Goal: Navigation & Orientation: Find specific page/section

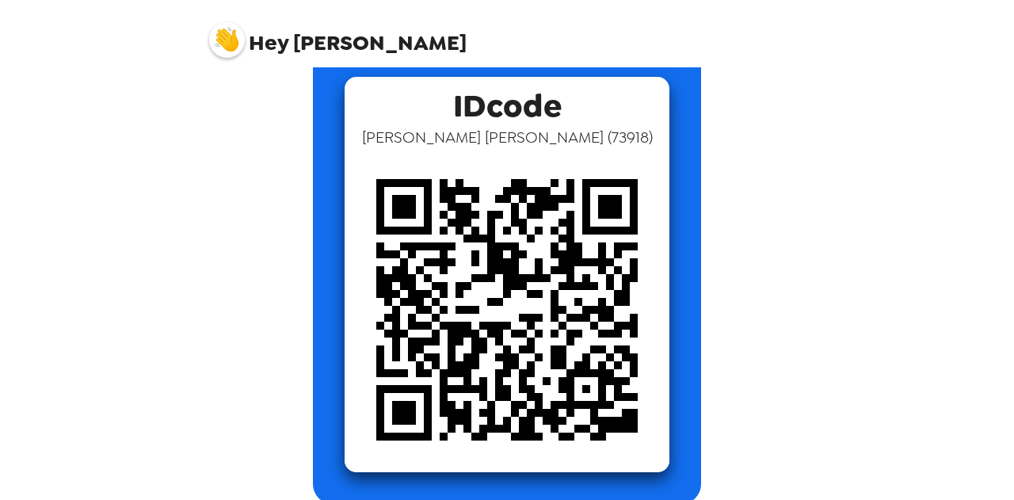
scroll to position [106, 0]
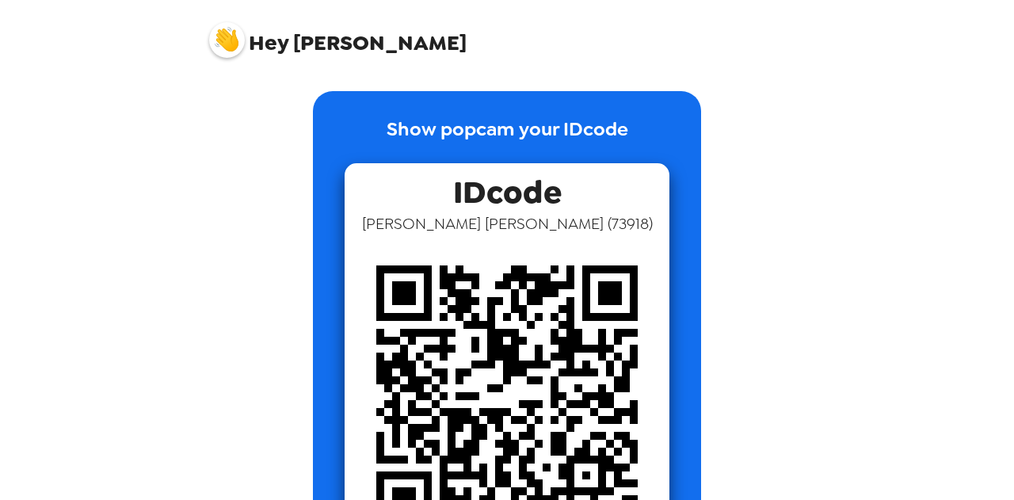
scroll to position [106, 0]
click at [5, 130] on div "Hey Katie Show popcam your IDcode IDcode Katie Goebel ( 73918 )" at bounding box center [507, 250] width 1014 height 500
click at [92, 53] on div "Hey Katie Show popcam your IDcode IDcode Katie Goebel ( 73918 )" at bounding box center [507, 250] width 1014 height 500
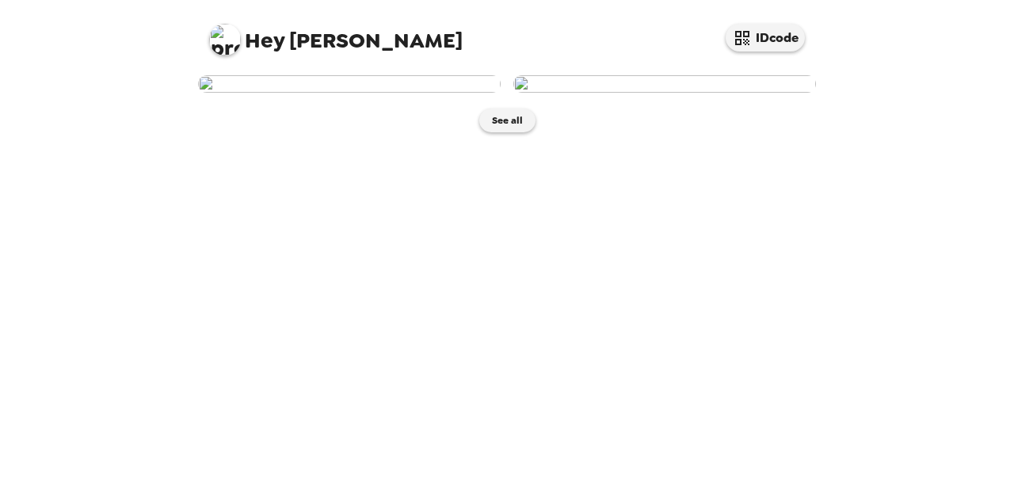
scroll to position [10, 0]
click at [505, 132] on button "See all" at bounding box center [507, 121] width 56 height 24
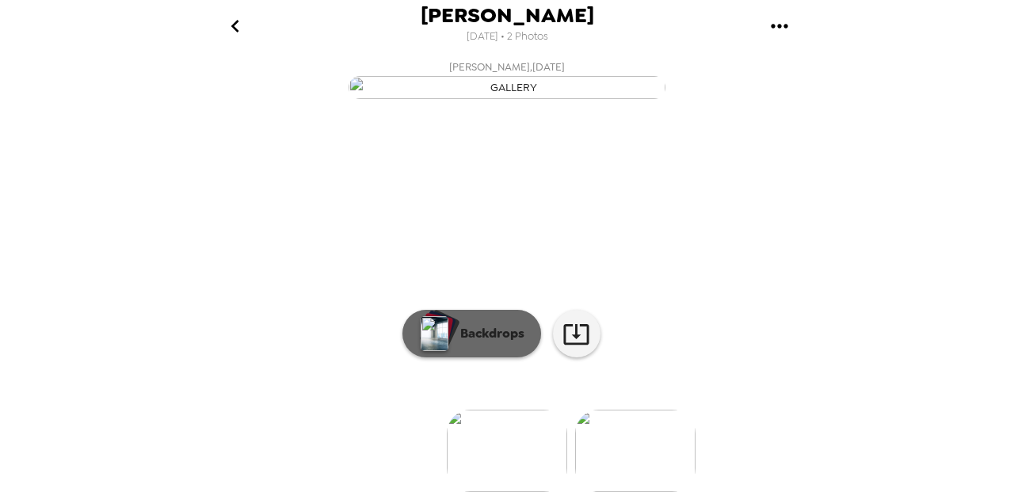
click at [474, 326] on p "Backdrops" at bounding box center [488, 333] width 72 height 19
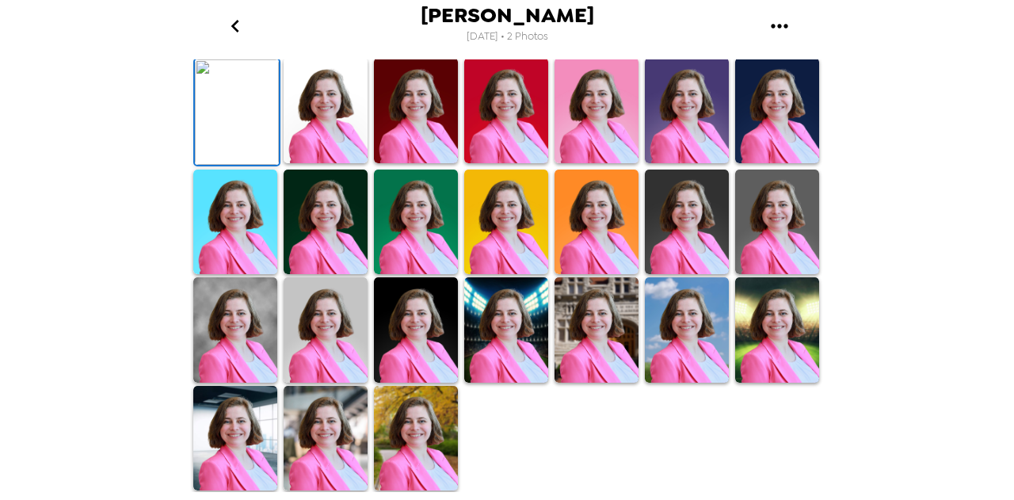
scroll to position [451, 0]
click at [329, 424] on img at bounding box center [326, 438] width 84 height 105
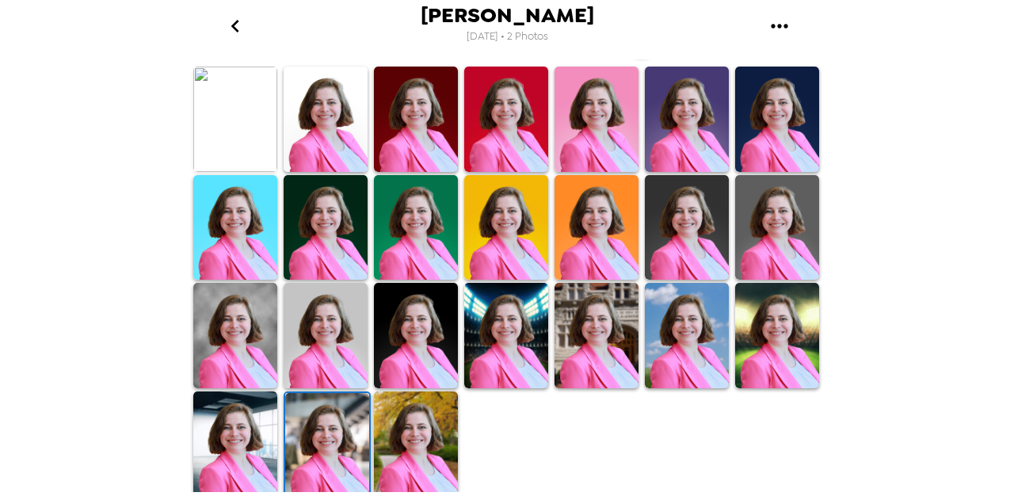
click at [227, 428] on img at bounding box center [235, 443] width 84 height 105
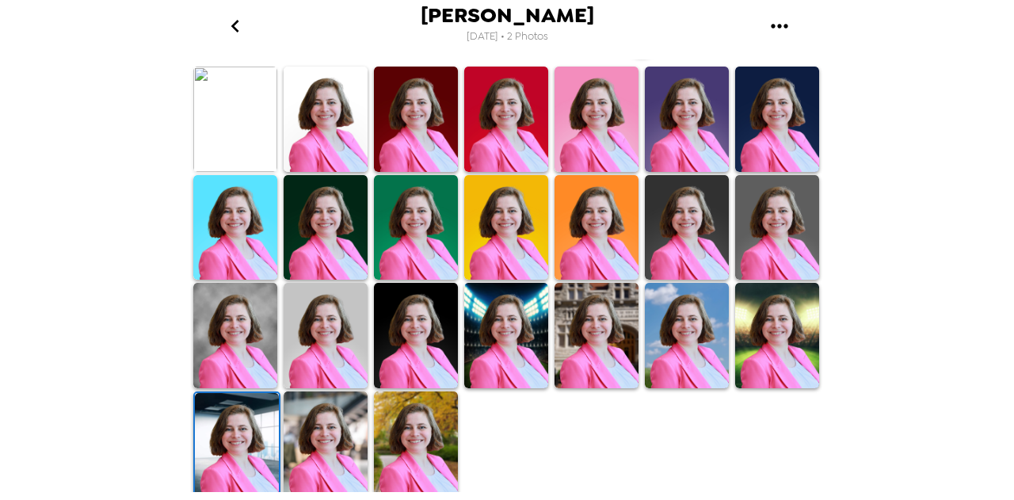
click at [262, 348] on img at bounding box center [235, 335] width 84 height 105
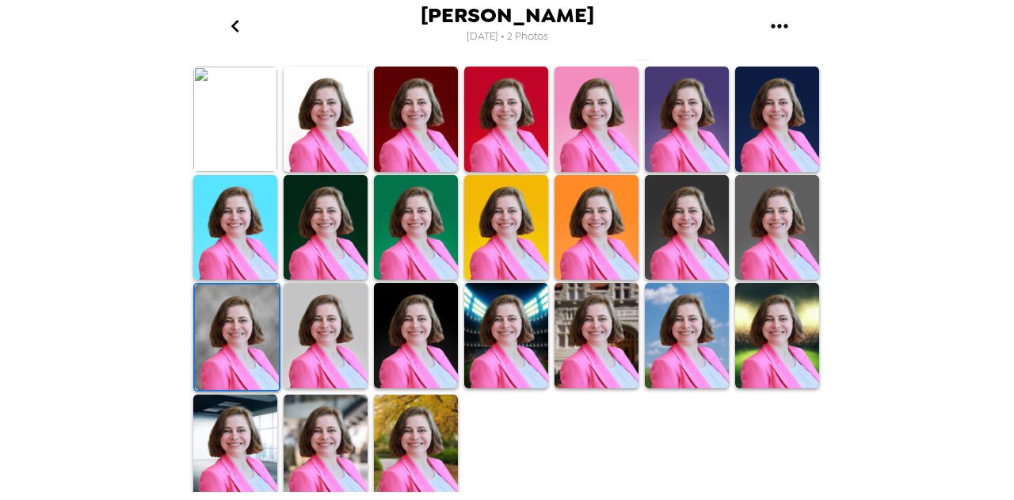
click at [314, 440] on img at bounding box center [326, 446] width 84 height 105
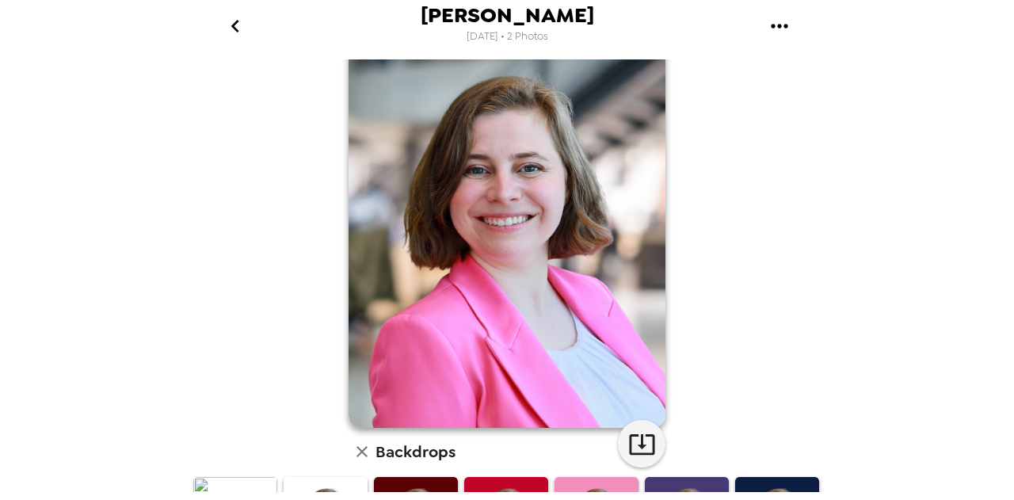
scroll to position [44, 0]
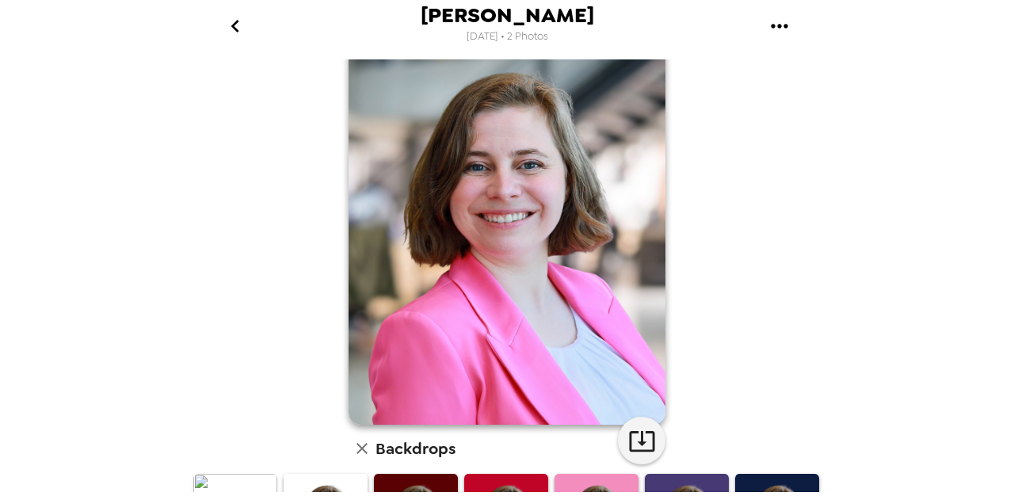
click at [228, 17] on icon "go back" at bounding box center [235, 25] width 25 height 25
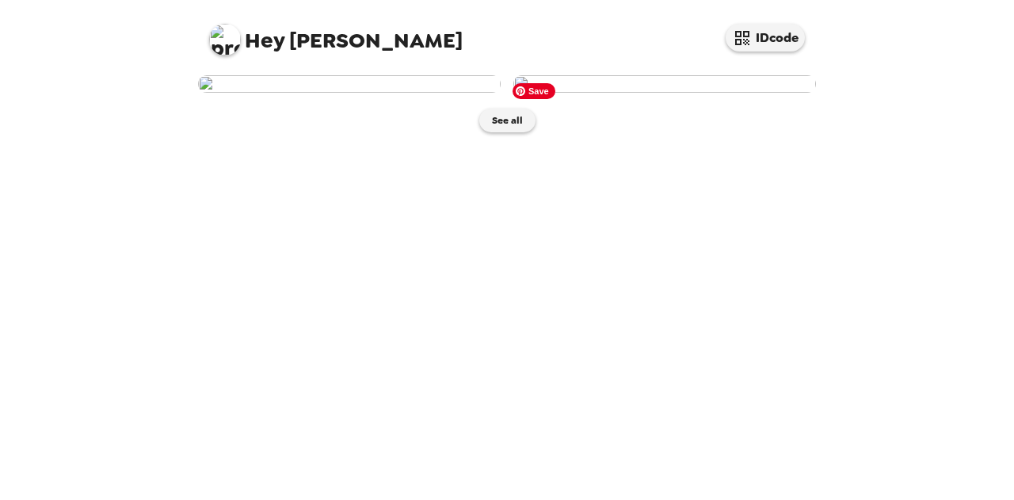
click at [723, 93] on img at bounding box center [664, 83] width 303 height 17
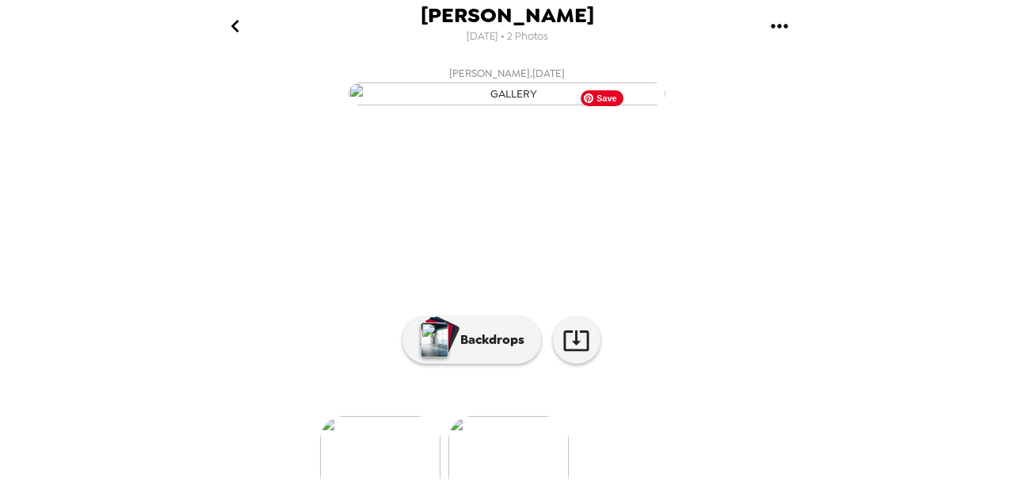
scroll to position [185, 0]
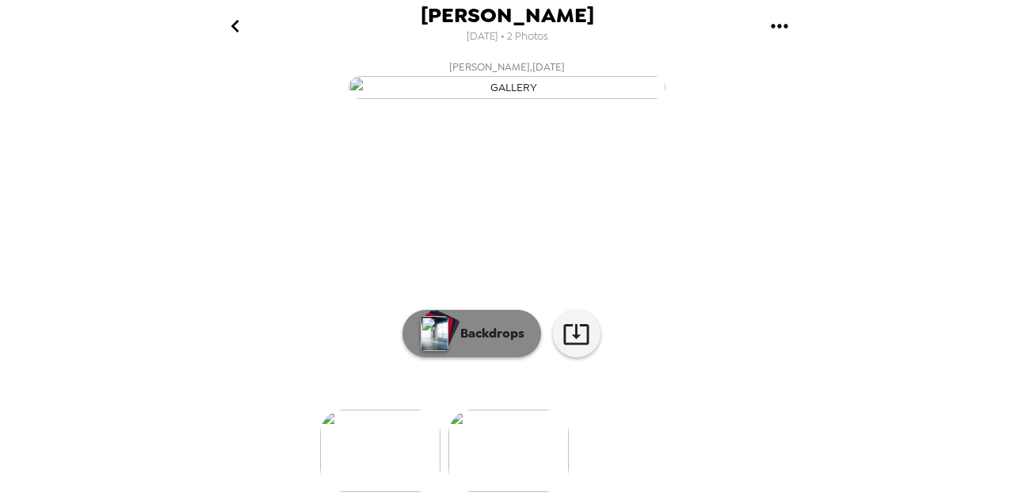
click at [478, 326] on p "Backdrops" at bounding box center [488, 333] width 72 height 19
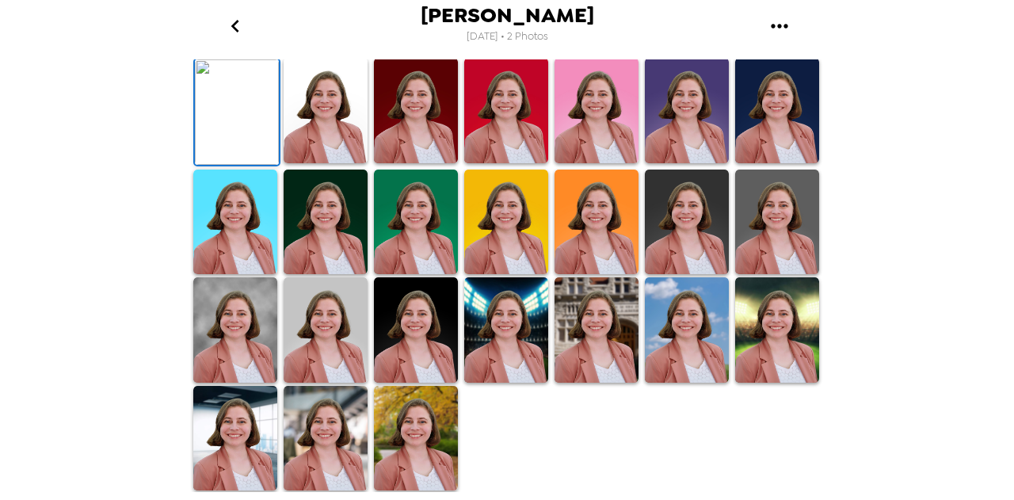
scroll to position [429, 0]
click at [229, 444] on img at bounding box center [235, 438] width 84 height 105
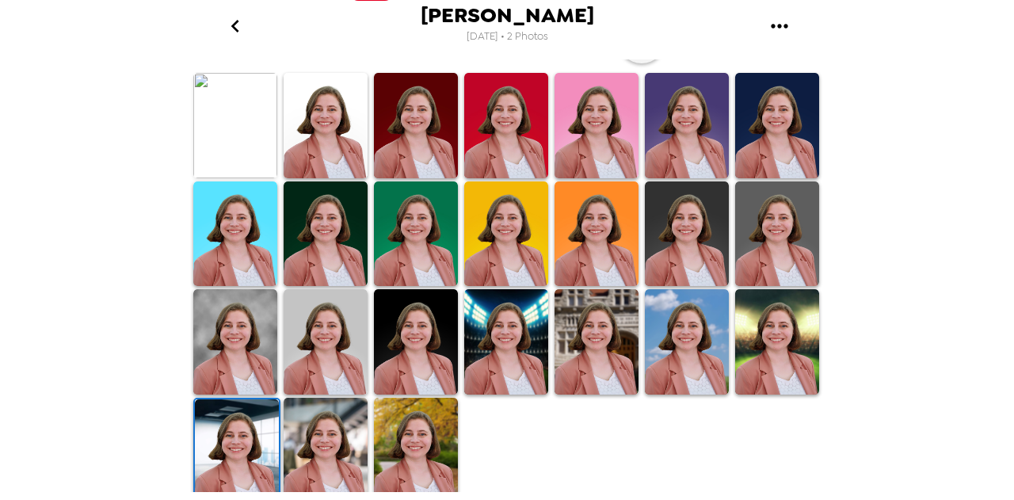
scroll to position [451, 0]
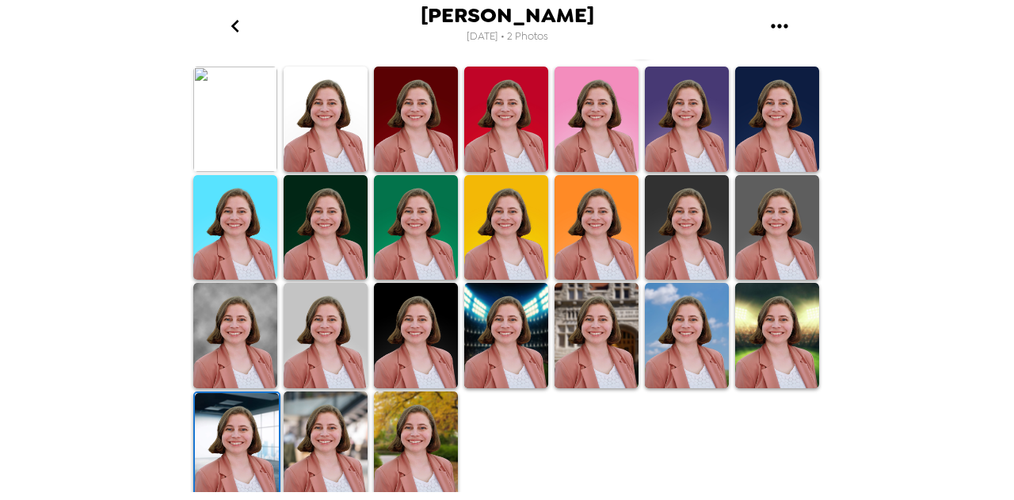
click at [593, 329] on img at bounding box center [596, 335] width 84 height 105
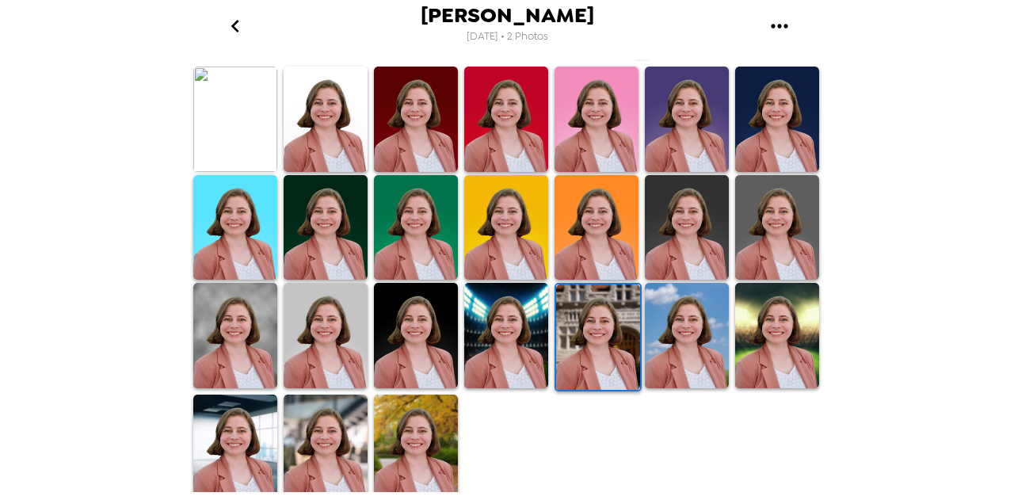
click at [232, 323] on img at bounding box center [235, 335] width 84 height 105
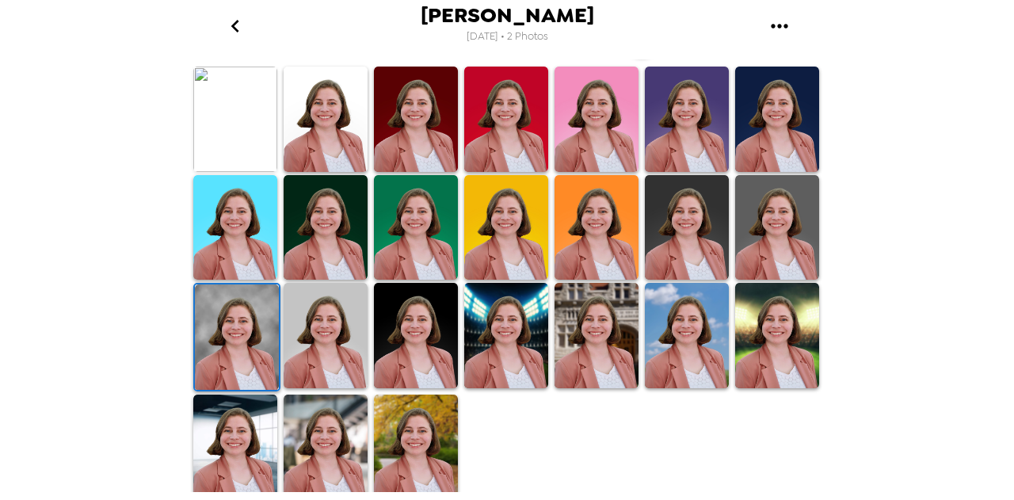
click at [318, 426] on img at bounding box center [326, 446] width 84 height 105
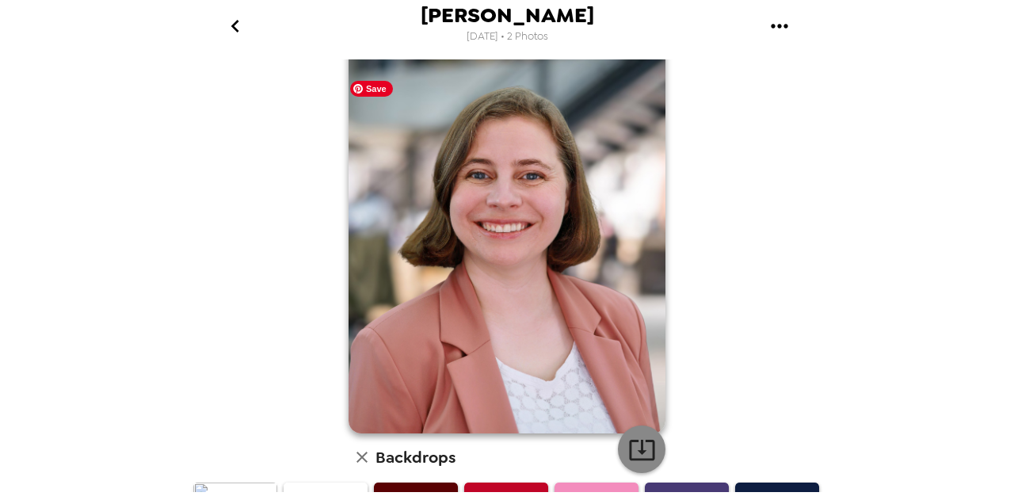
scroll to position [36, 0]
click at [637, 449] on icon "button" at bounding box center [641, 449] width 25 height 21
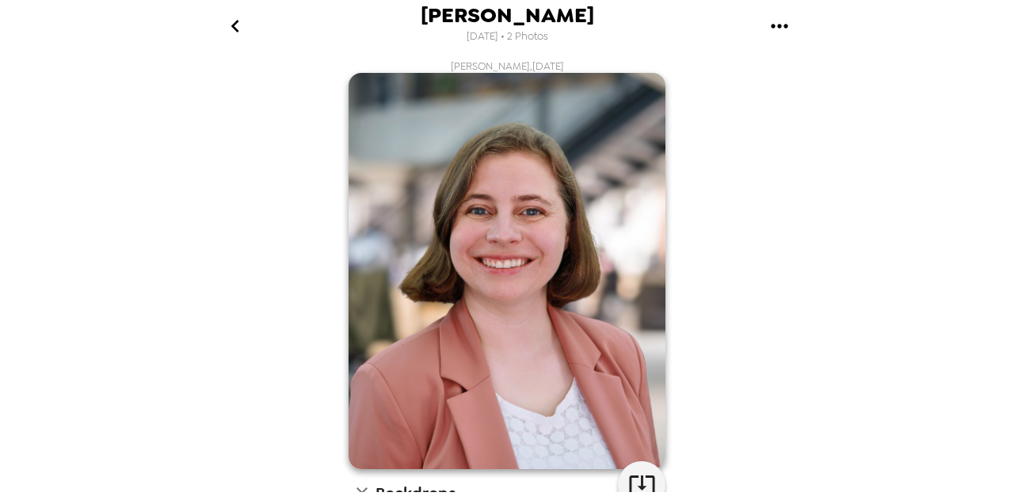
scroll to position [36, 0]
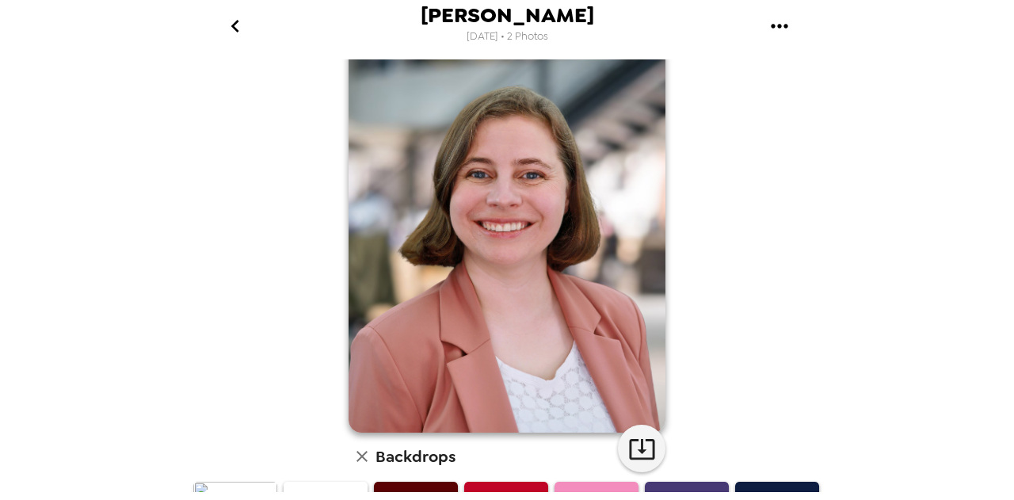
click at [233, 20] on icon "go back" at bounding box center [235, 25] width 25 height 25
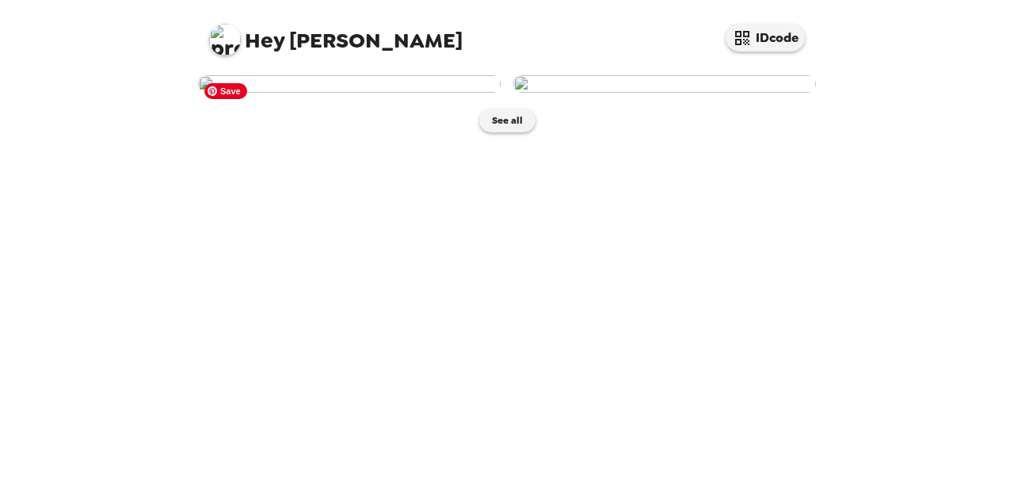
click at [401, 93] on img at bounding box center [349, 83] width 303 height 17
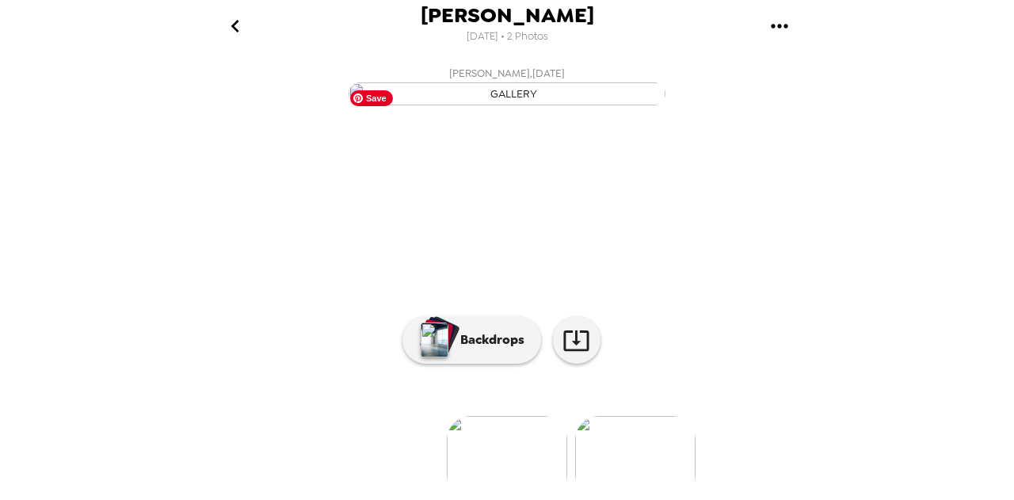
scroll to position [185, 0]
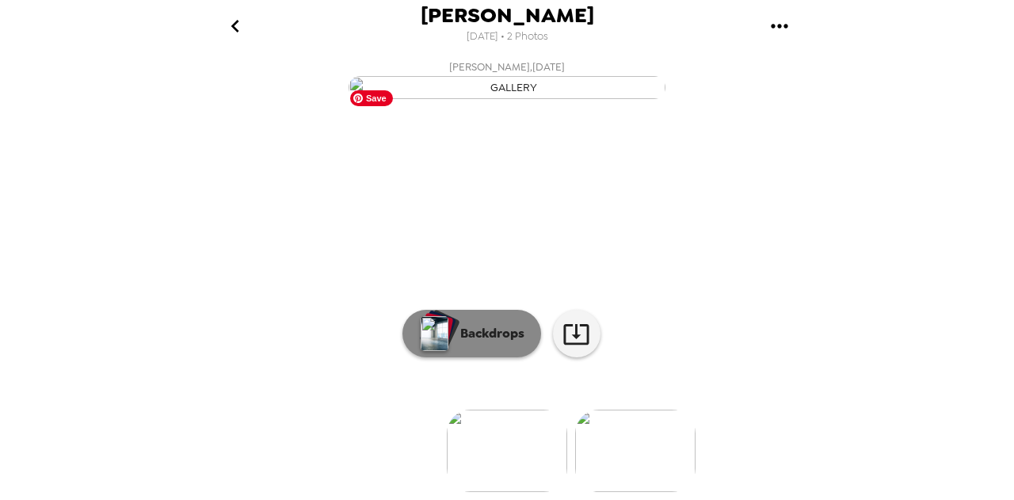
click at [470, 331] on button "Backdrops" at bounding box center [471, 334] width 139 height 48
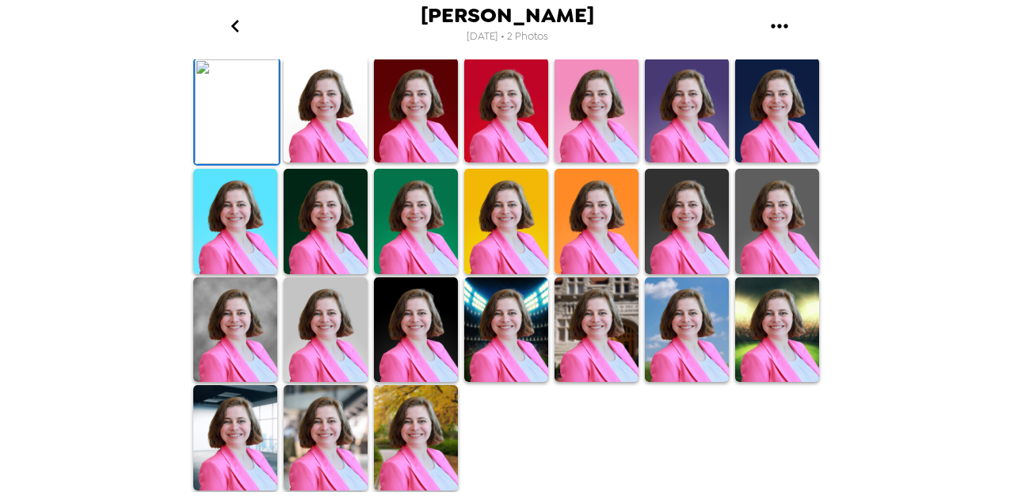
scroll to position [451, 0]
click at [324, 430] on img at bounding box center [326, 437] width 84 height 105
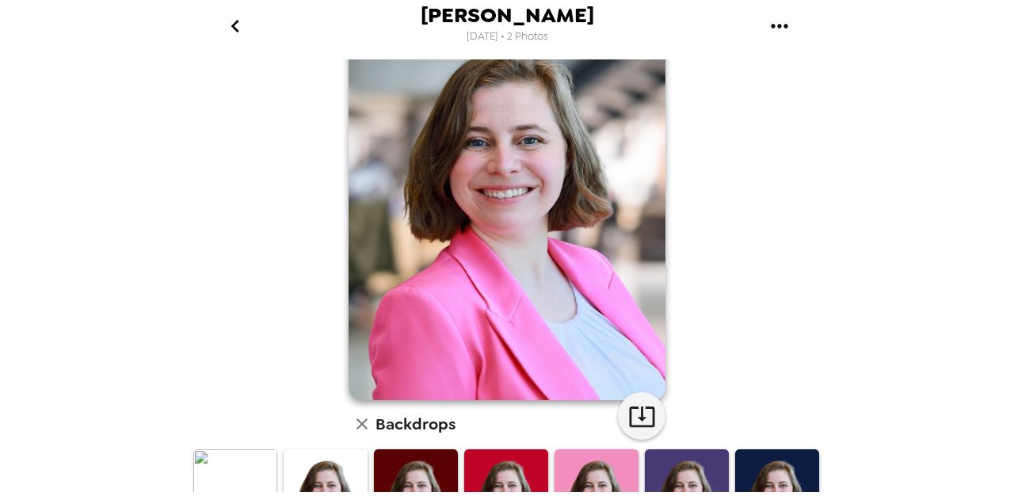
scroll to position [65, 0]
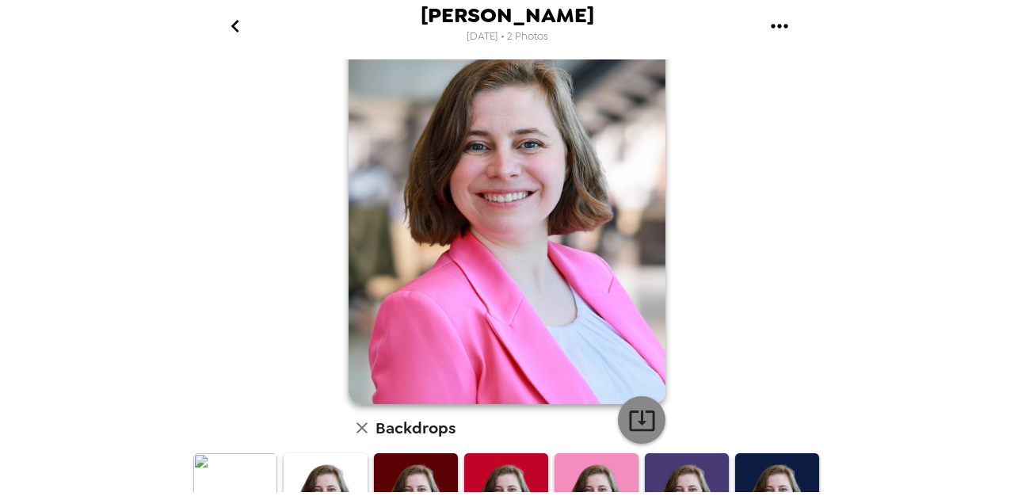
click at [634, 417] on icon "button" at bounding box center [641, 420] width 25 height 21
